Goal: Task Accomplishment & Management: Manage account settings

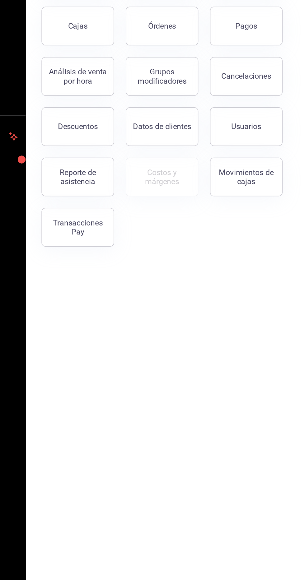
scroll to position [1, 0]
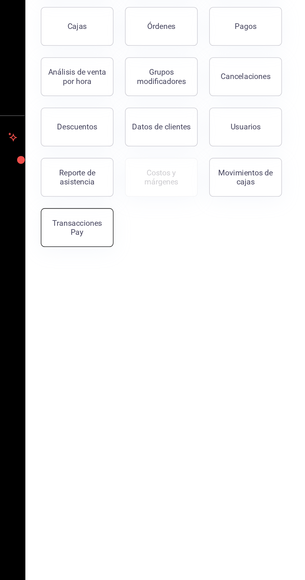
click at [122, 254] on button "Transacciones Pay" at bounding box center [114, 244] width 47 height 25
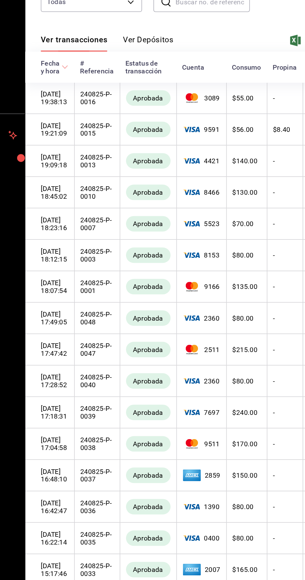
click at [164, 128] on button "Ver Depósitos" at bounding box center [160, 127] width 32 height 11
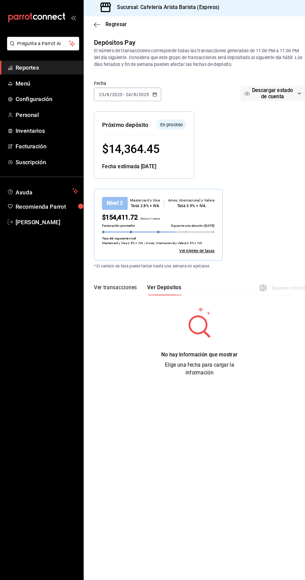
scroll to position [1, 0]
click at [57, 187] on span "Ayuda" at bounding box center [41, 186] width 53 height 7
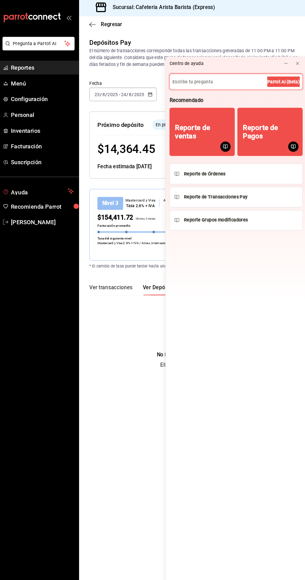
click at [224, 73] on input at bounding box center [233, 80] width 128 height 15
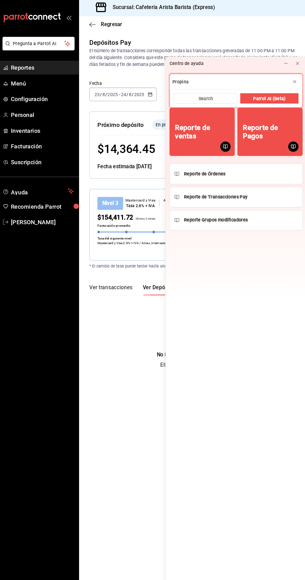
type input "Propina"
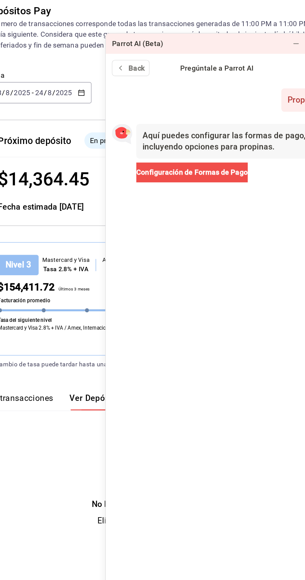
scroll to position [15, 0]
click at [247, 138] on span "Configuración de Formas de Pago" at bounding box center [217, 141] width 68 height 7
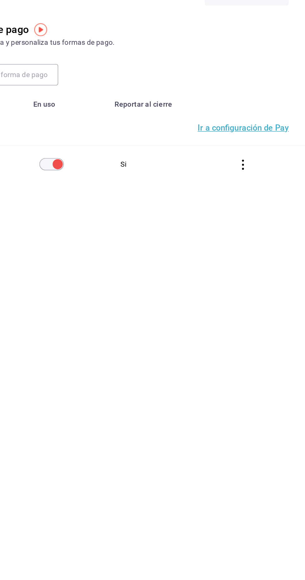
click at [283, 110] on button "Ir a configuración de Pay" at bounding box center [267, 110] width 56 height 5
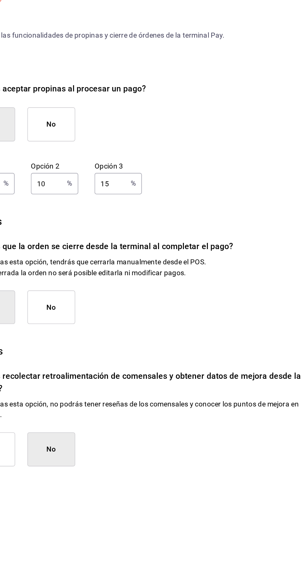
scroll to position [15, 0]
